Goal: Task Accomplishment & Management: Manage account settings

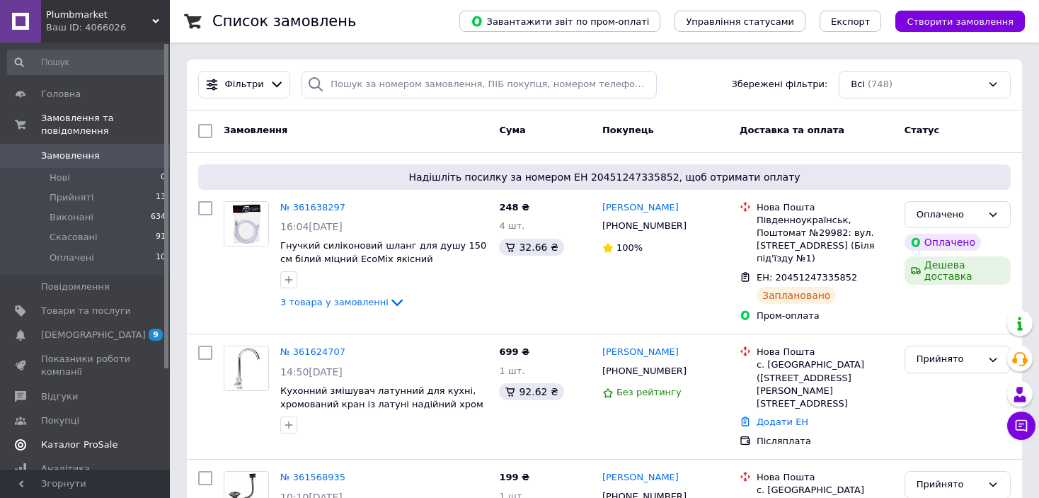
click at [91, 438] on span "Каталог ProSale" at bounding box center [79, 444] width 76 height 13
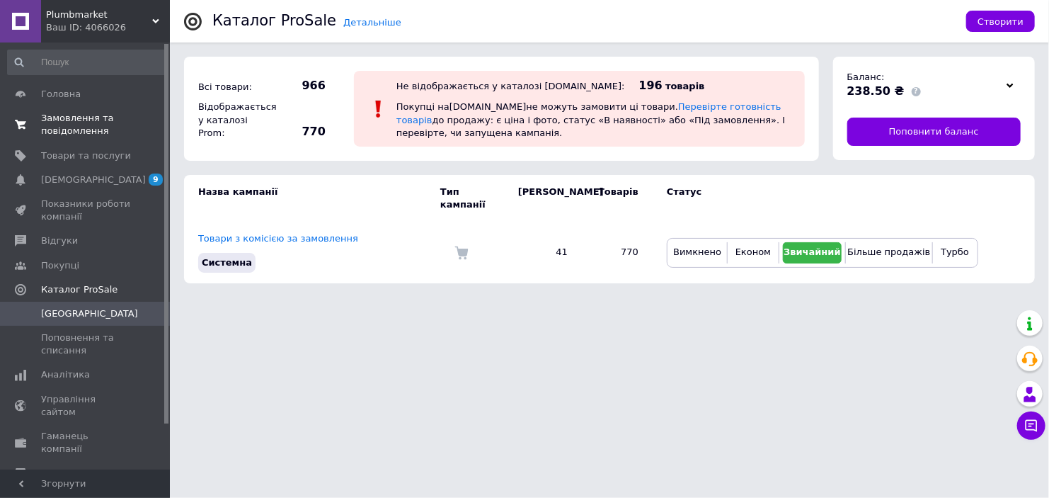
click at [98, 121] on span "Замовлення та повідомлення" at bounding box center [86, 124] width 90 height 25
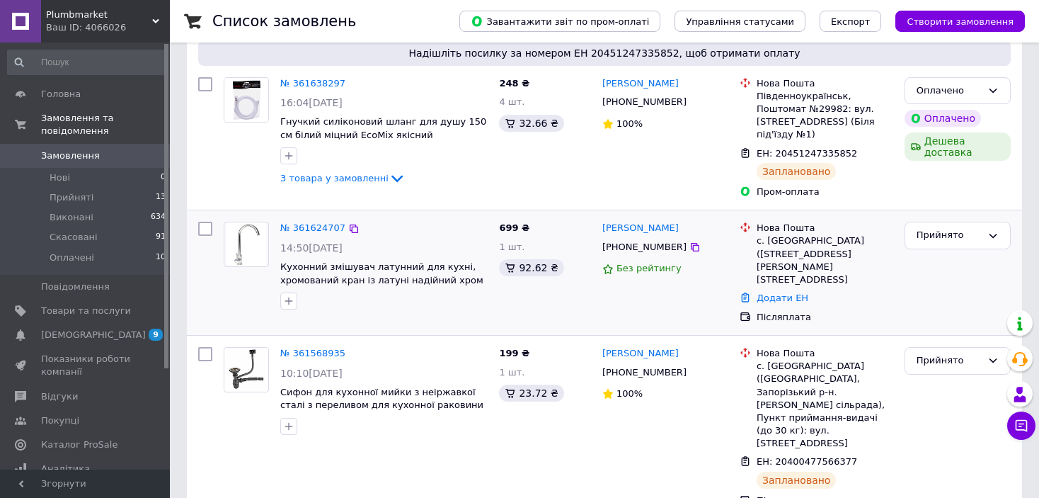
scroll to position [142, 0]
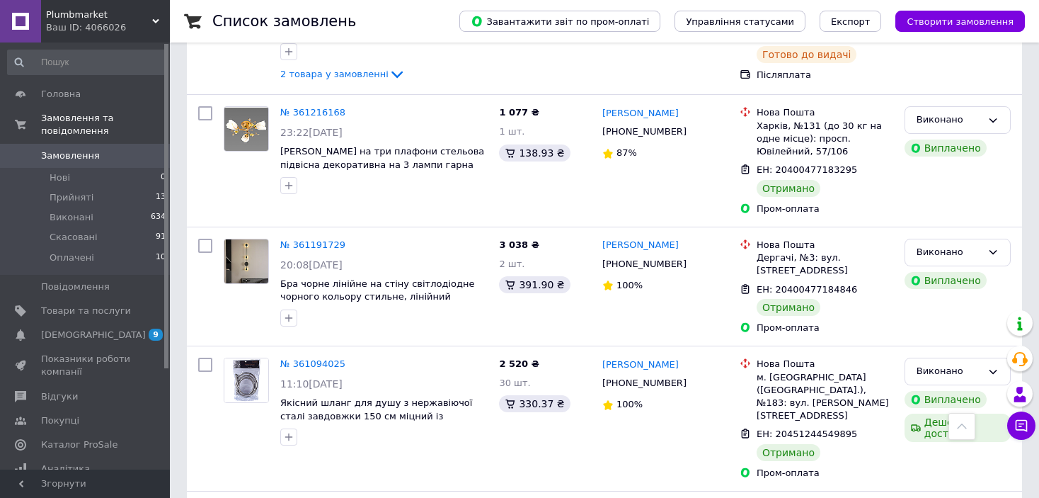
scroll to position [2456, 0]
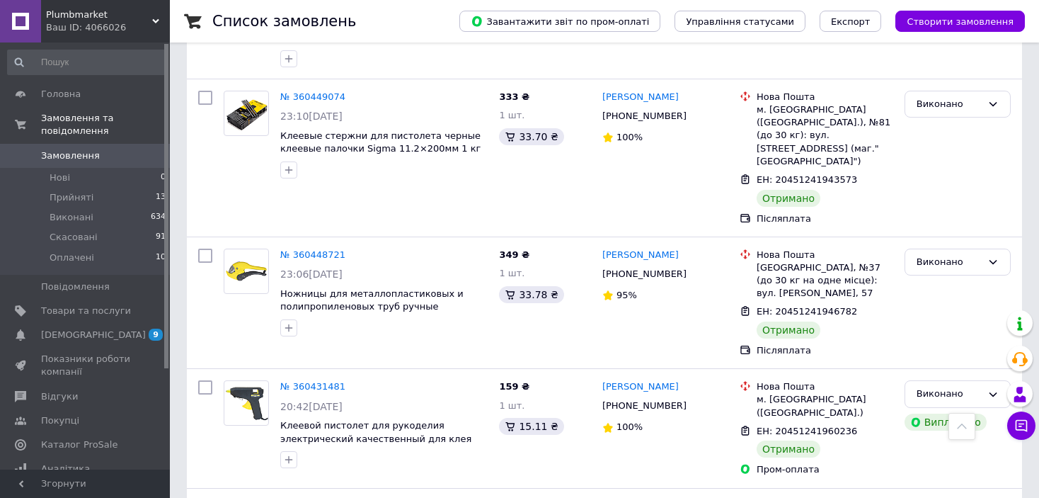
scroll to position [2368, 0]
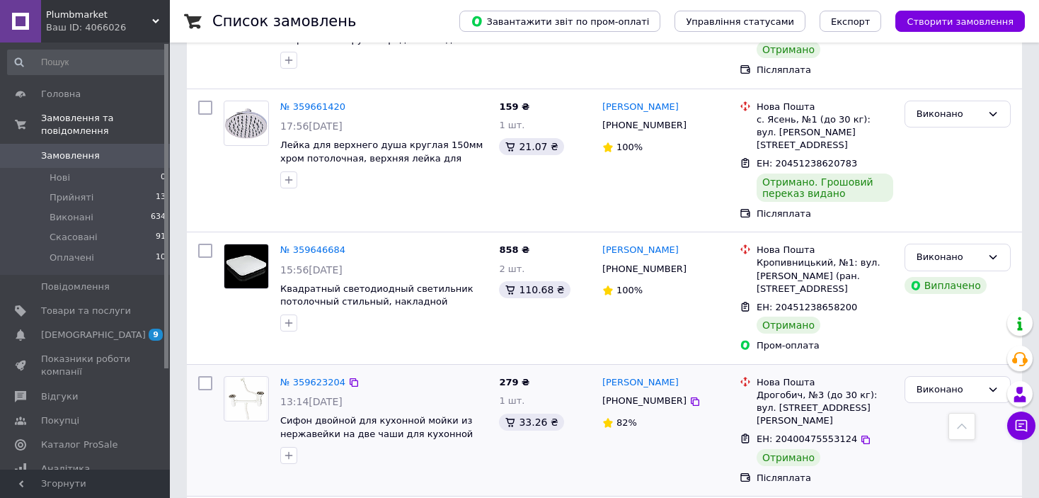
scroll to position [2285, 0]
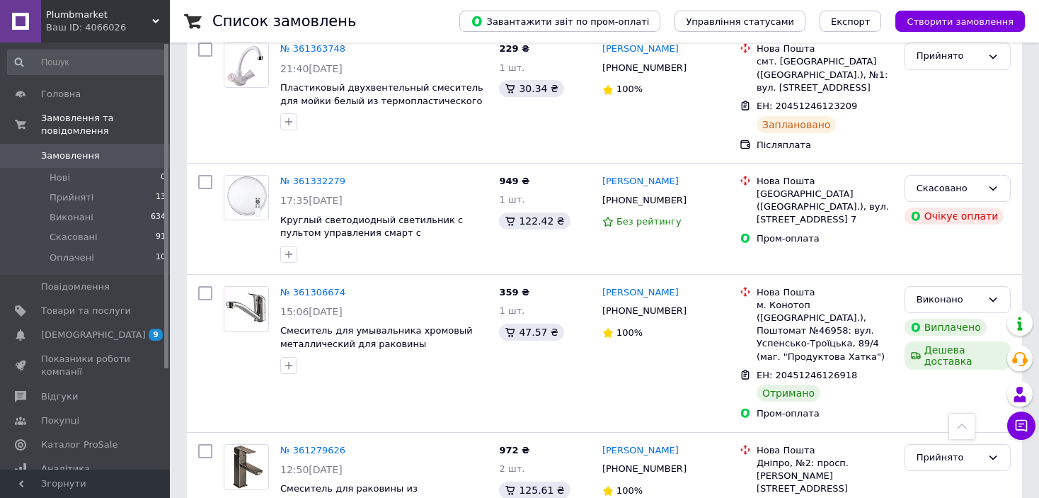
scroll to position [1982, 0]
